Goal: Task Accomplishment & Management: Manage account settings

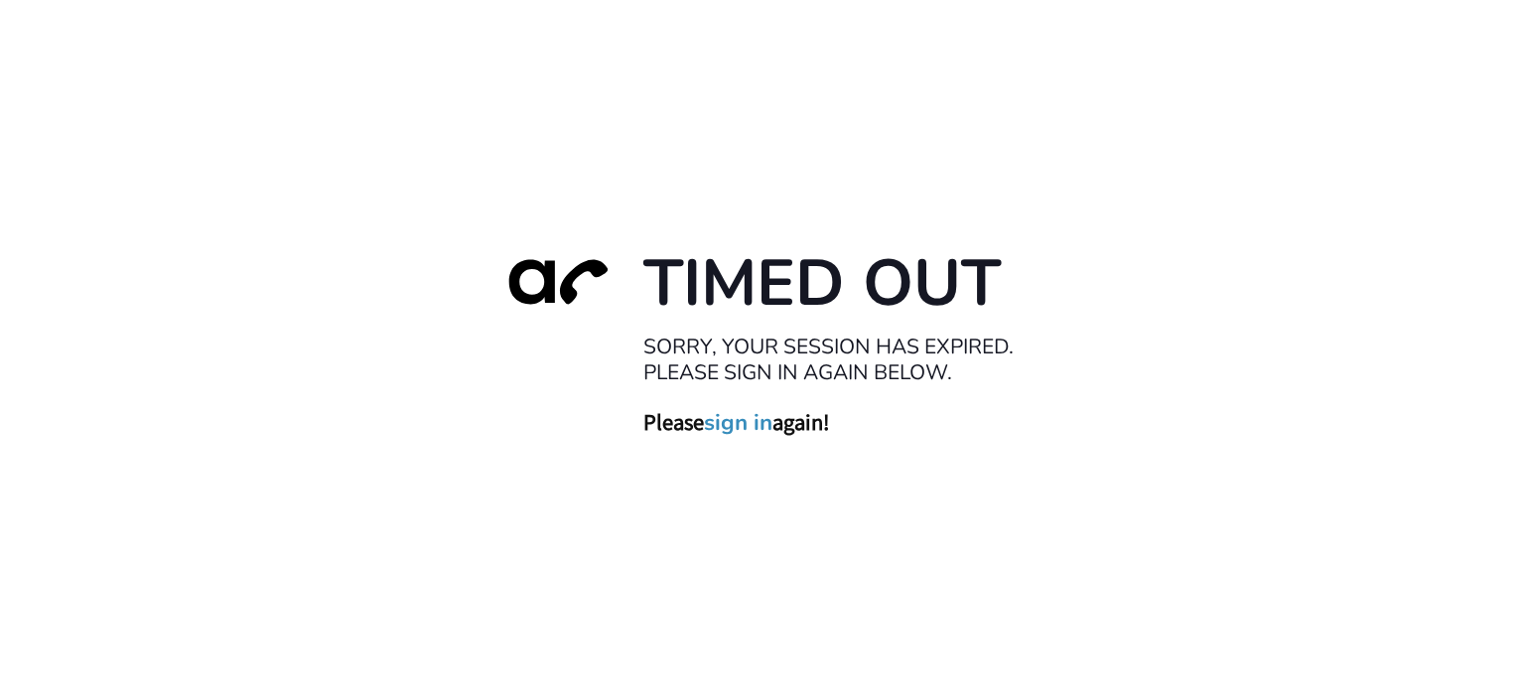
click at [735, 423] on link "sign in" at bounding box center [738, 422] width 68 height 28
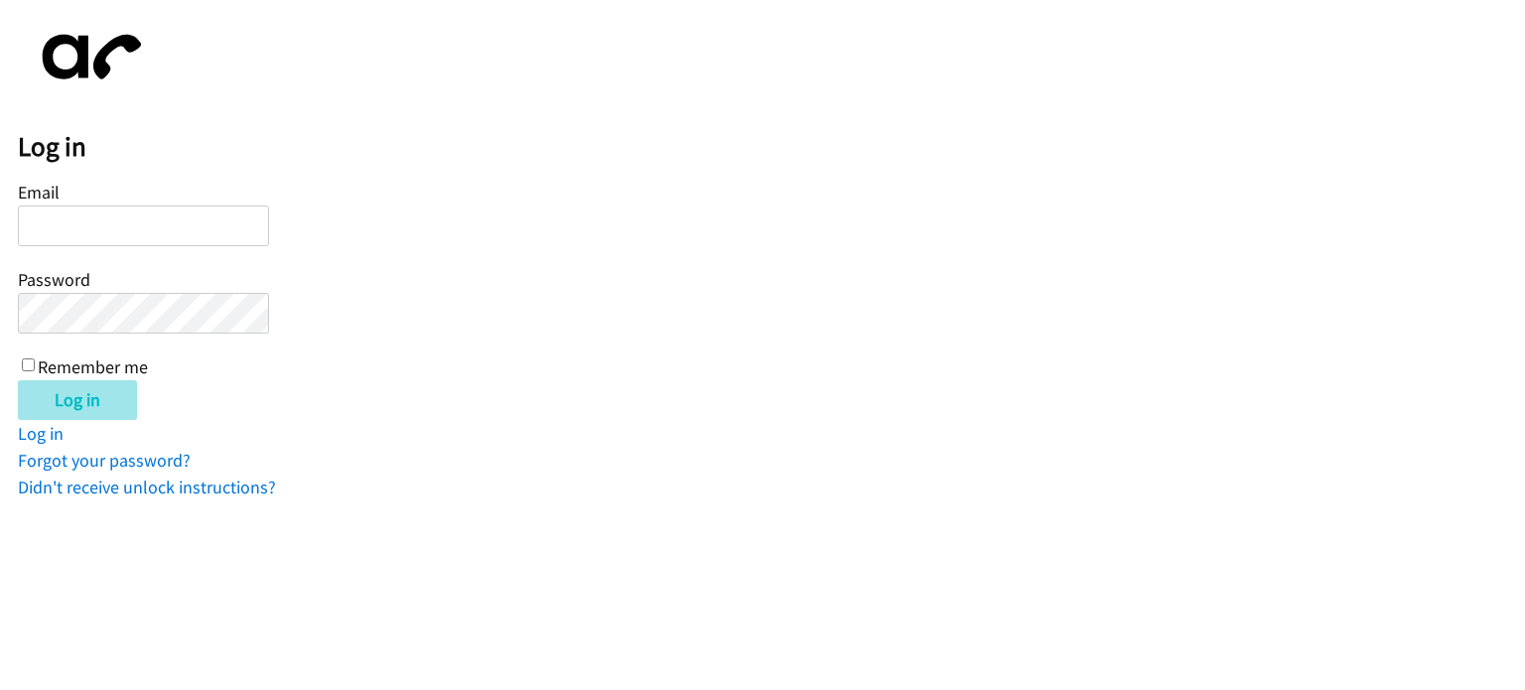
type input "[EMAIL_ADDRESS][DOMAIN_NAME]"
click at [63, 385] on input "Log in" at bounding box center [77, 400] width 119 height 40
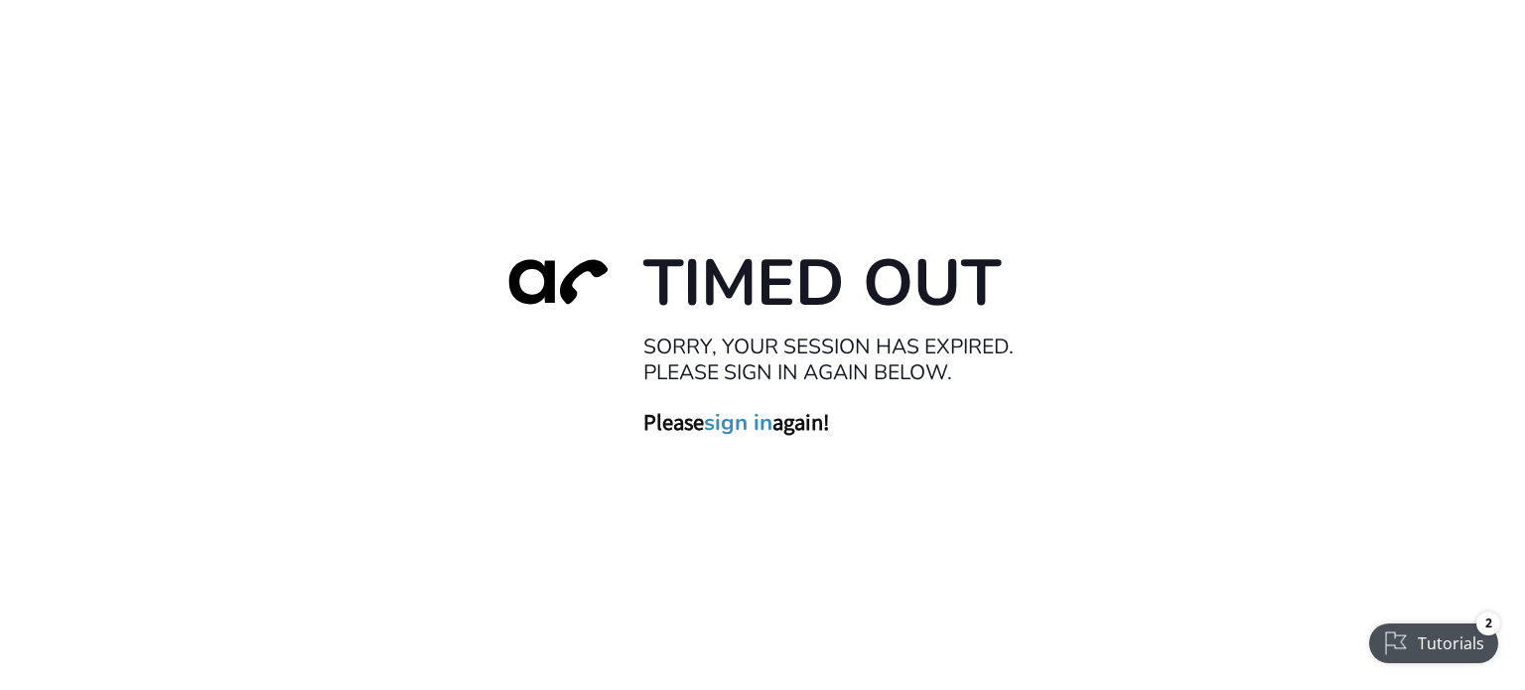
click at [736, 422] on link "sign in" at bounding box center [738, 422] width 68 height 28
